Goal: Transaction & Acquisition: Purchase product/service

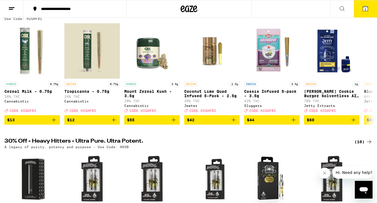
scroll to position [70, 0]
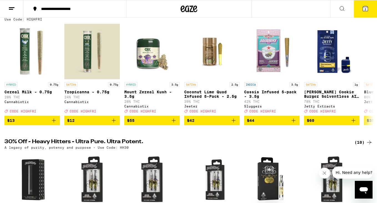
click at [365, 9] on span "2" at bounding box center [365, 8] width 2 height 3
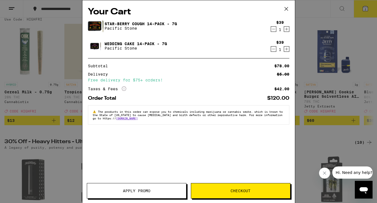
click at [272, 49] on icon "Decrement" at bounding box center [273, 49] width 5 height 7
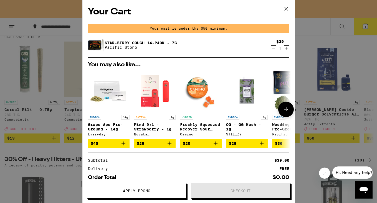
click at [283, 108] on icon at bounding box center [285, 109] width 7 height 7
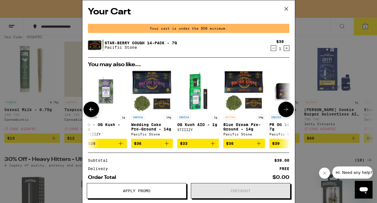
click at [283, 108] on icon at bounding box center [285, 109] width 7 height 7
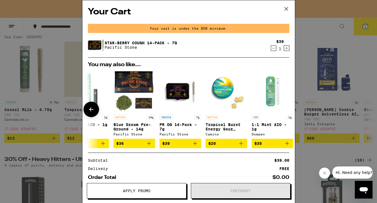
scroll to position [0, 259]
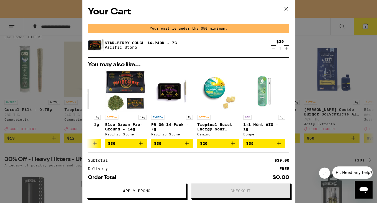
click at [288, 7] on icon at bounding box center [286, 9] width 8 height 8
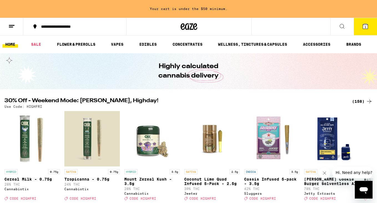
click at [335, 28] on button at bounding box center [341, 26] width 23 height 17
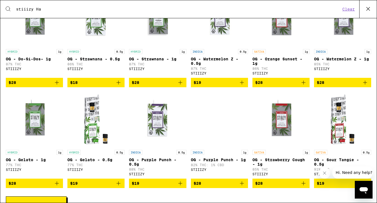
scroll to position [167, 0]
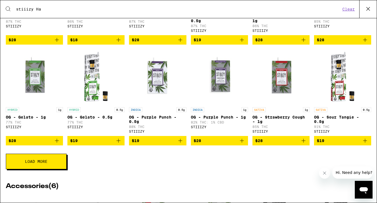
type input "stiiizy Ha"
click at [34, 169] on button "Load More" at bounding box center [36, 162] width 61 height 16
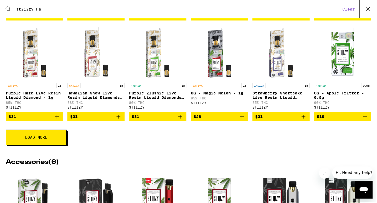
scroll to position [401, 0]
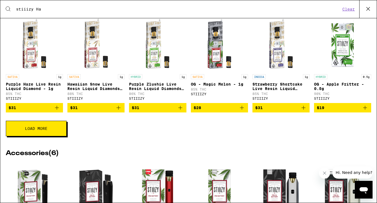
click at [32, 136] on button "Load More" at bounding box center [36, 129] width 61 height 16
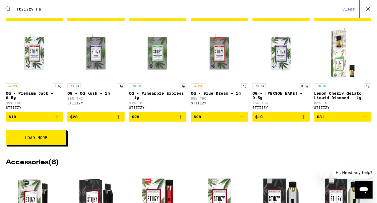
scroll to position [594, 0]
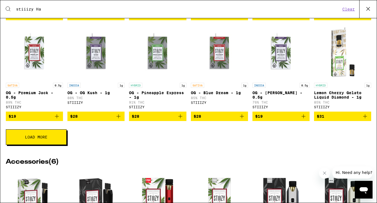
click at [50, 145] on button "Load More" at bounding box center [36, 137] width 61 height 16
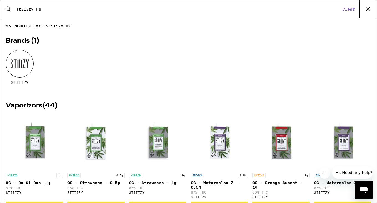
scroll to position [0, 0]
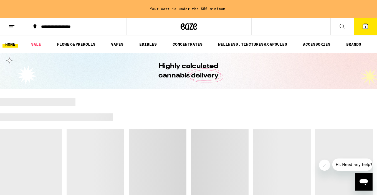
click at [366, 25] on icon at bounding box center [364, 26] width 5 height 5
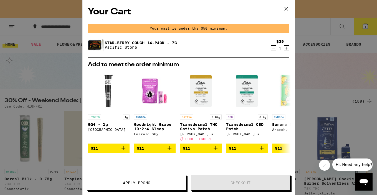
click at [288, 10] on icon at bounding box center [286, 9] width 8 height 8
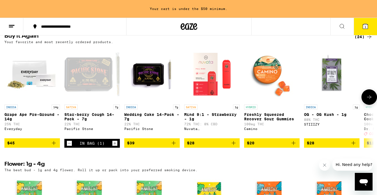
scroll to position [451, 0]
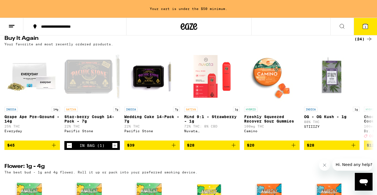
click at [358, 42] on div "(24)" at bounding box center [363, 39] width 18 height 7
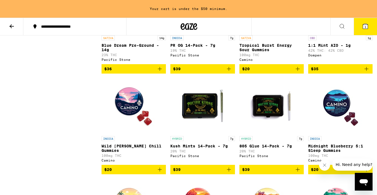
scroll to position [438, 0]
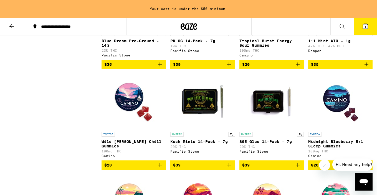
click at [208, 112] on img "Open page for Kush Mints 14-Pack - 7g from Pacific Stone" at bounding box center [202, 101] width 55 height 55
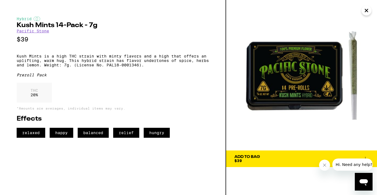
click at [294, 162] on span "Add To Bag $39" at bounding box center [301, 159] width 134 height 8
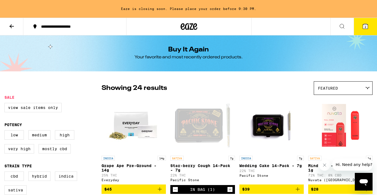
scroll to position [2, 0]
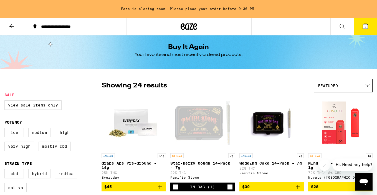
click at [134, 116] on img "Open page for Grape Ape Pre-Ground - 14g from Everyday" at bounding box center [133, 122] width 55 height 55
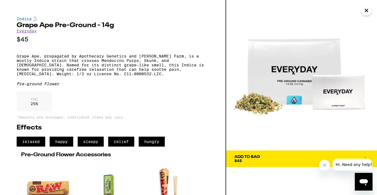
click at [250, 161] on div "Add To Bag $45" at bounding box center [246, 159] width 25 height 8
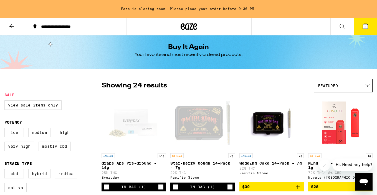
click at [364, 25] on span "3" at bounding box center [365, 26] width 2 height 3
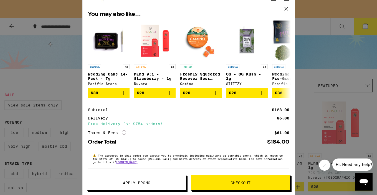
scroll to position [94, 0]
click at [242, 179] on button "Checkout" at bounding box center [240, 183] width 99 height 16
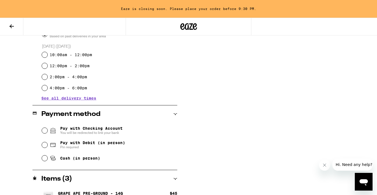
scroll to position [172, 0]
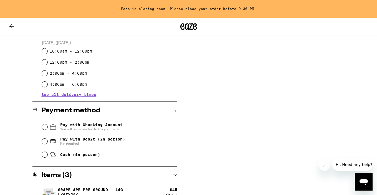
click at [45, 154] on input "Cash (in person)" at bounding box center [45, 155] width 6 height 6
radio input "true"
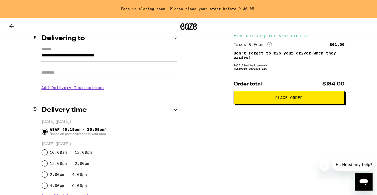
scroll to position [71, 0]
click at [90, 90] on h3 "Add Delivery Instructions" at bounding box center [109, 87] width 136 height 13
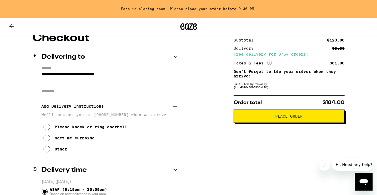
scroll to position [51, 0]
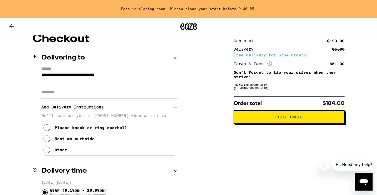
click at [44, 142] on icon at bounding box center [46, 139] width 7 height 7
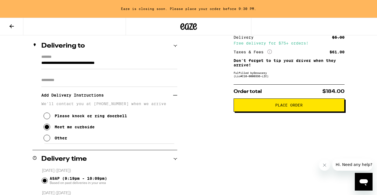
scroll to position [117, 0]
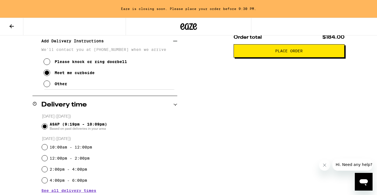
click at [297, 58] on button "Place Order" at bounding box center [288, 50] width 111 height 13
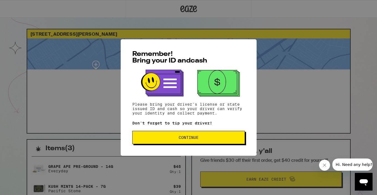
click at [204, 135] on button "Continue" at bounding box center [188, 137] width 112 height 13
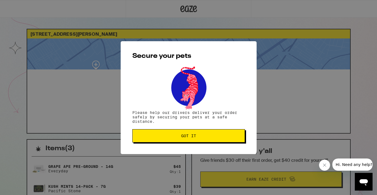
click at [198, 137] on span "Got it" at bounding box center [188, 136] width 103 height 4
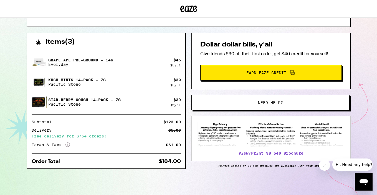
scroll to position [108, 0]
click at [68, 144] on icon at bounding box center [67, 145] width 4 height 4
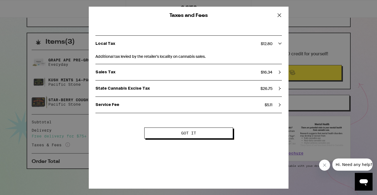
click at [277, 15] on icon at bounding box center [279, 15] width 8 height 8
